Goal: Transaction & Acquisition: Purchase product/service

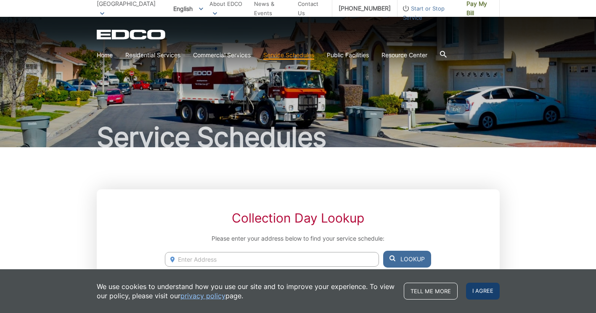
click at [500, 291] on span "I agree" at bounding box center [483, 291] width 34 height 17
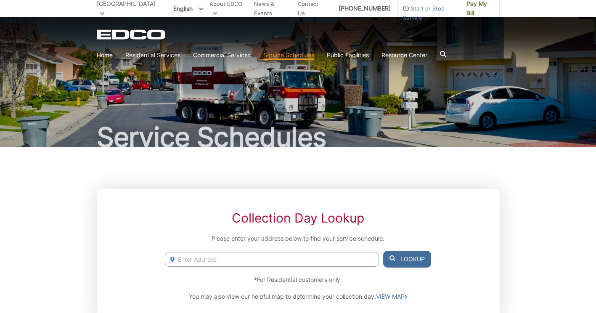
click at [379, 267] on input "Enter Address" at bounding box center [272, 259] width 214 height 15
click at [113, 50] on link "Home" at bounding box center [105, 54] width 16 height 9
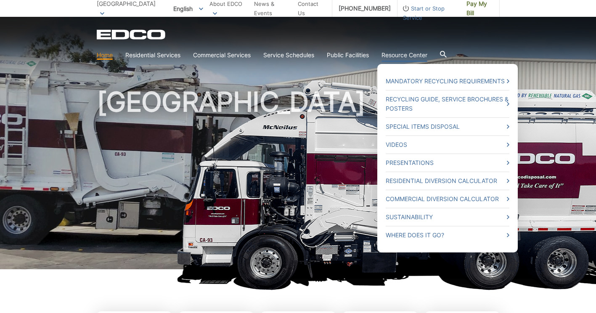
click at [518, 64] on ul "Mandatory Recycling Requirements Recycling Guide, Service Brochures & Posters S…" at bounding box center [447, 158] width 141 height 188
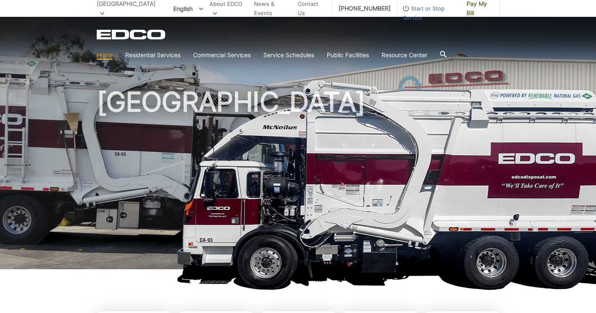
click at [403, 117] on h1 "[GEOGRAPHIC_DATA]" at bounding box center [298, 180] width 403 height 185
click at [493, 12] on span "Pay My Bill" at bounding box center [480, 8] width 27 height 19
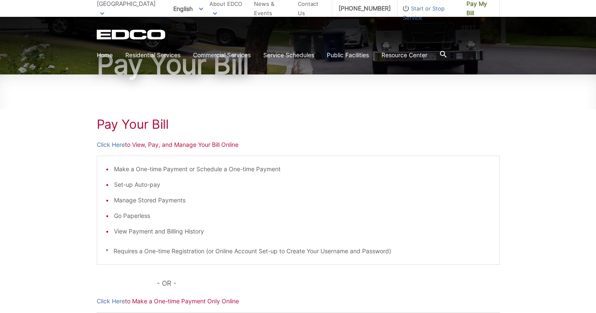
scroll to position [76, 0]
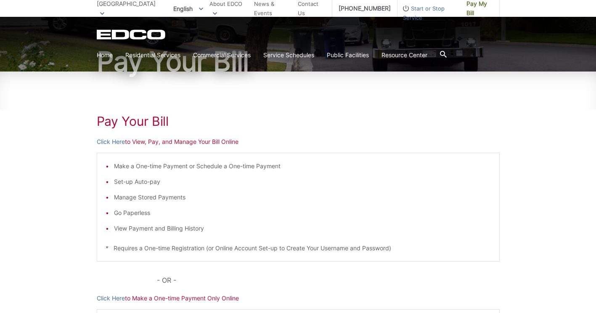
click at [231, 171] on li "Make a One-time Payment or Schedule a One-time Payment" at bounding box center [302, 166] width 377 height 9
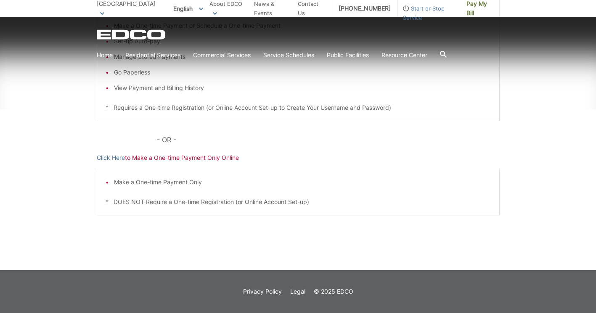
scroll to position [278, 0]
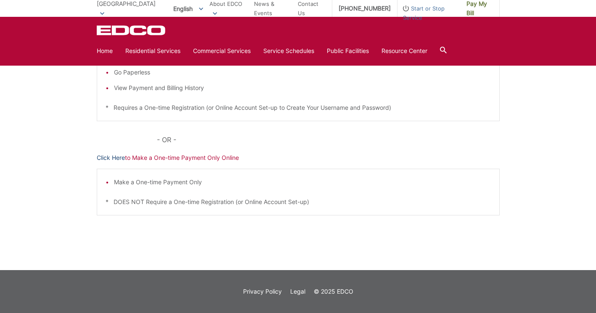
click at [97, 153] on link "Click Here" at bounding box center [111, 157] width 28 height 9
